Goal: Task Accomplishment & Management: Manage account settings

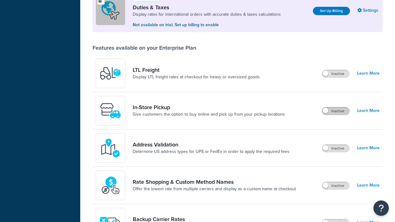
click at [336, 107] on label "Inactive" at bounding box center [335, 110] width 27 height 7
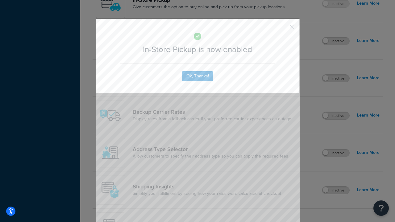
click at [283, 29] on button "button" at bounding box center [283, 29] width 2 height 2
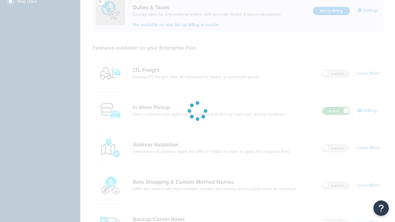
click at [336, 111] on label "Active" at bounding box center [336, 110] width 27 height 7
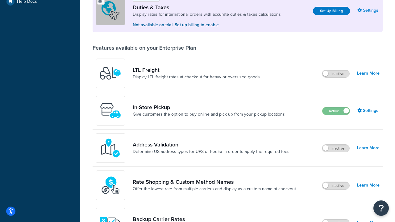
scroll to position [188, 0]
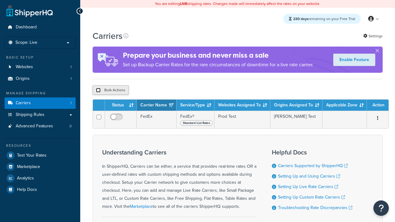
click at [98, 91] on input "checkbox" at bounding box center [98, 90] width 5 height 5
checkbox input "true"
click at [0, 0] on button "Delete" at bounding box center [0, 0] width 0 height 0
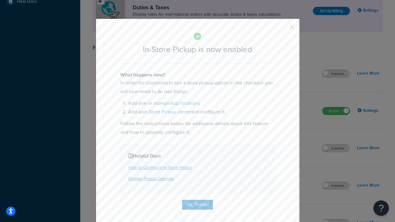
click at [283, 28] on button "button" at bounding box center [283, 29] width 2 height 2
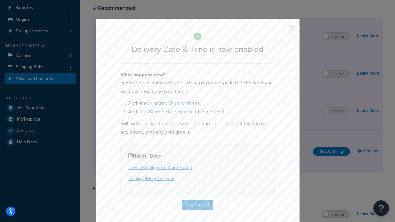
click at [283, 28] on button "button" at bounding box center [283, 29] width 2 height 2
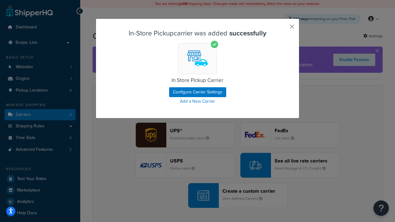
click at [283, 29] on button "button" at bounding box center [283, 29] width 2 height 2
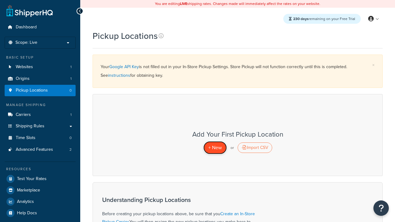
click at [215, 148] on span "+ New" at bounding box center [215, 147] width 14 height 7
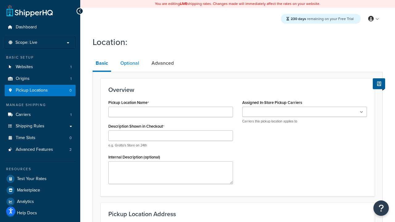
click at [130, 63] on link "Optional" at bounding box center [129, 63] width 25 height 15
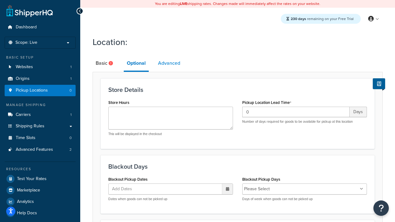
click at [169, 63] on link "Advanced" at bounding box center [169, 63] width 28 height 15
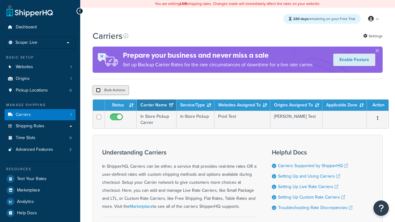
click at [98, 90] on input "checkbox" at bounding box center [98, 90] width 5 height 5
checkbox input "true"
click at [0, 0] on button "Delete" at bounding box center [0, 0] width 0 height 0
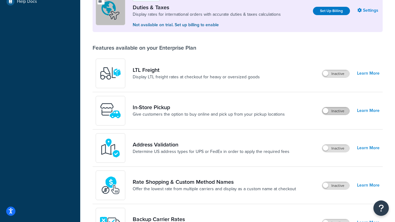
scroll to position [188, 0]
